Goal: Answer question/provide support

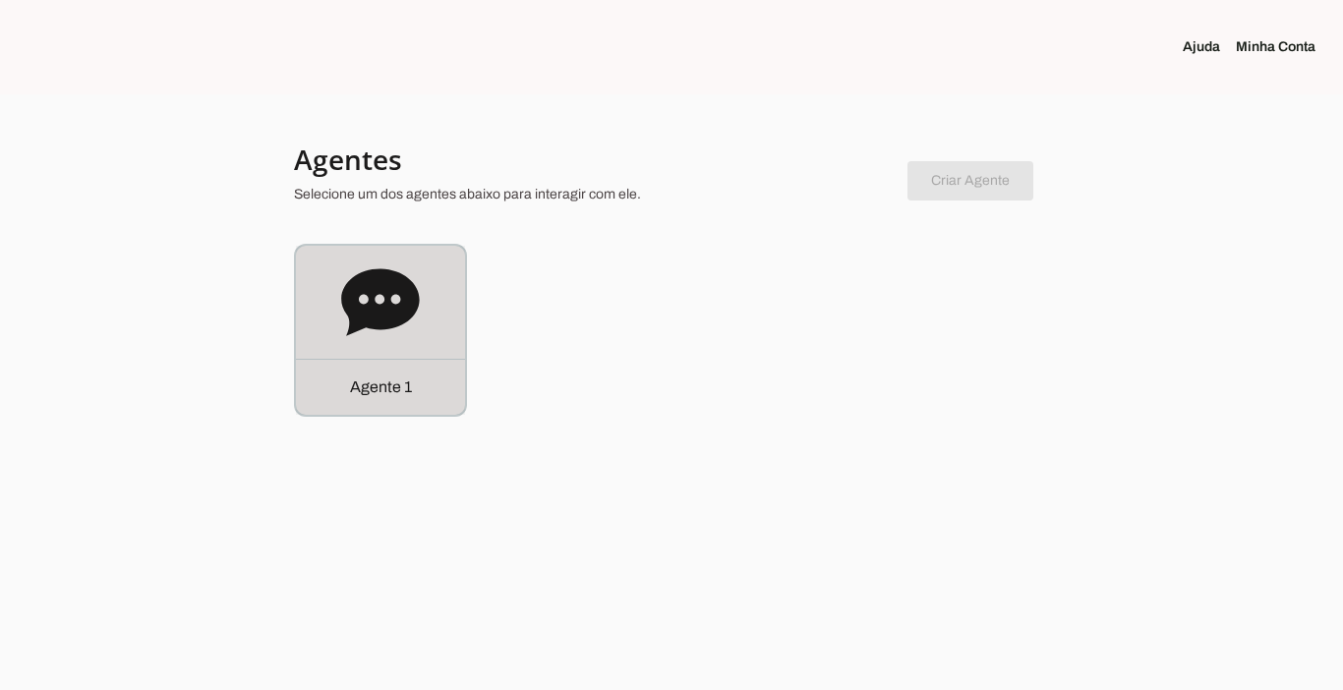
click at [377, 388] on p "Agente 1" at bounding box center [381, 388] width 62 height 24
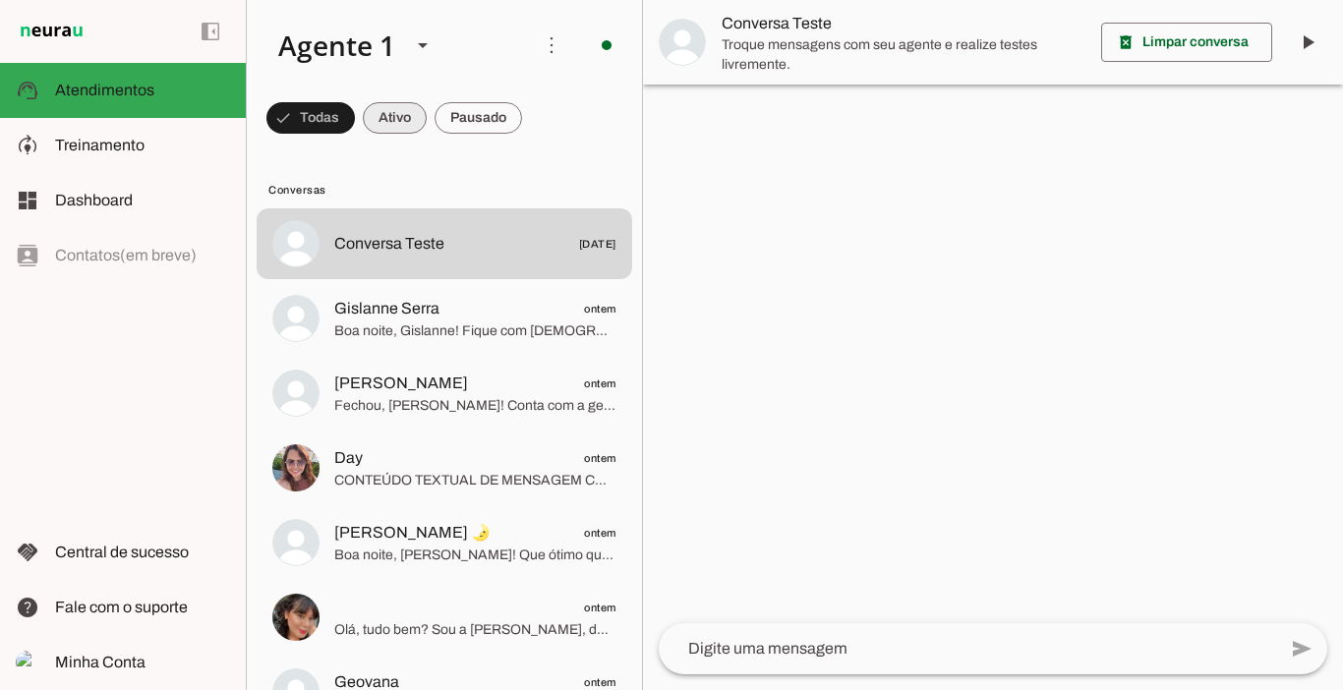
click at [395, 118] on span at bounding box center [395, 117] width 64 height 47
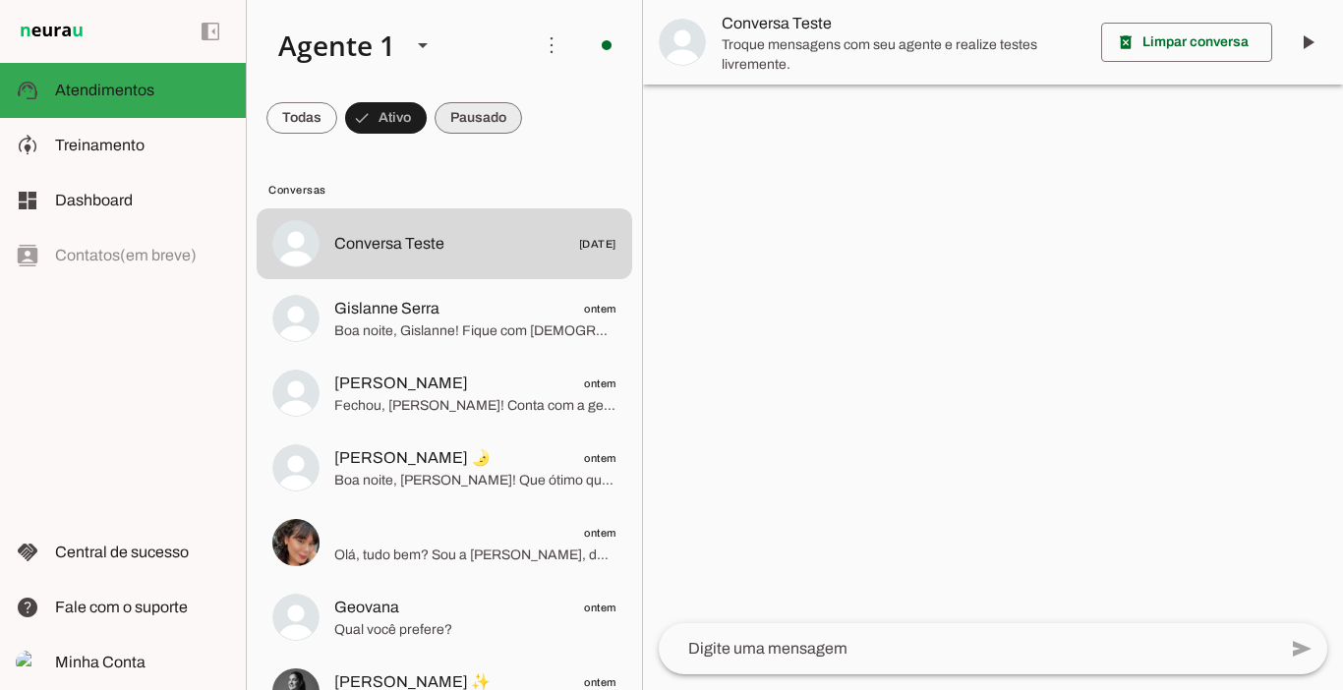
click at [466, 118] on span at bounding box center [479, 117] width 88 height 47
